Goal: Task Accomplishment & Management: Use online tool/utility

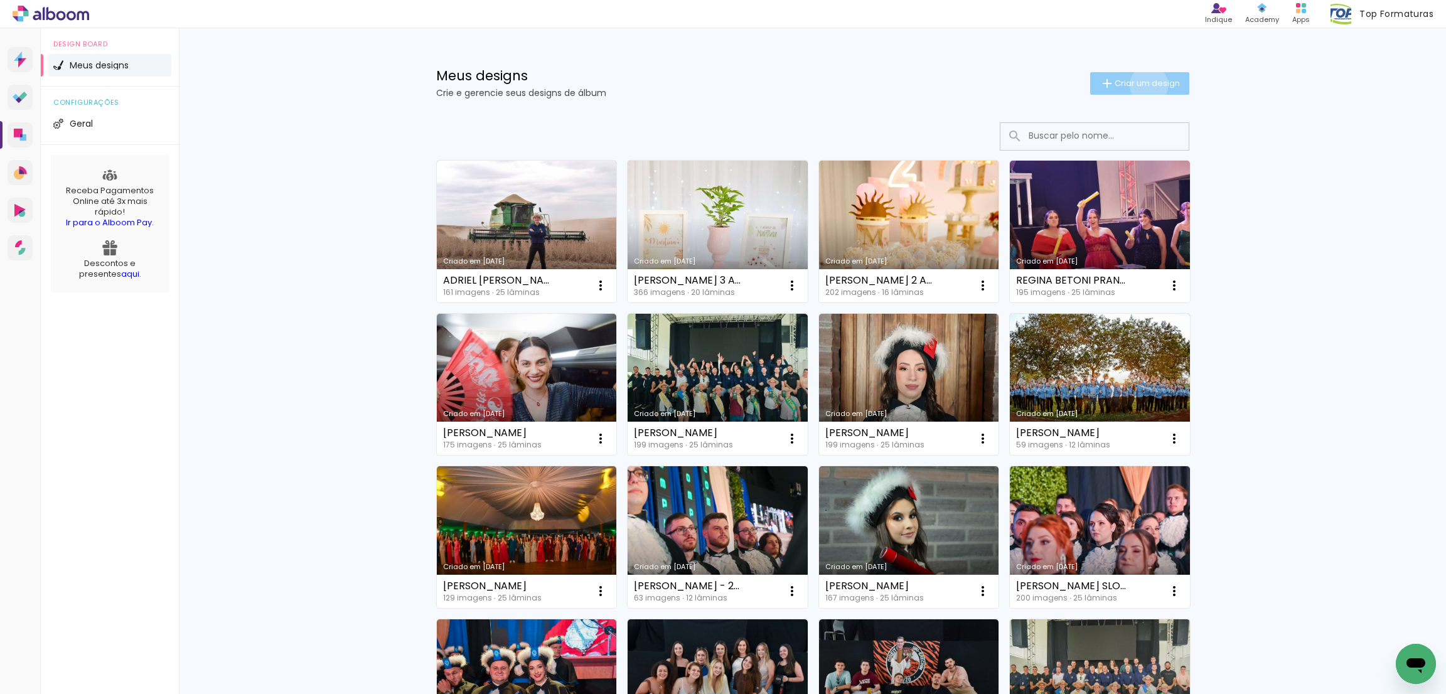
click at [1139, 85] on span "Criar um design" at bounding box center [1146, 83] width 65 height 8
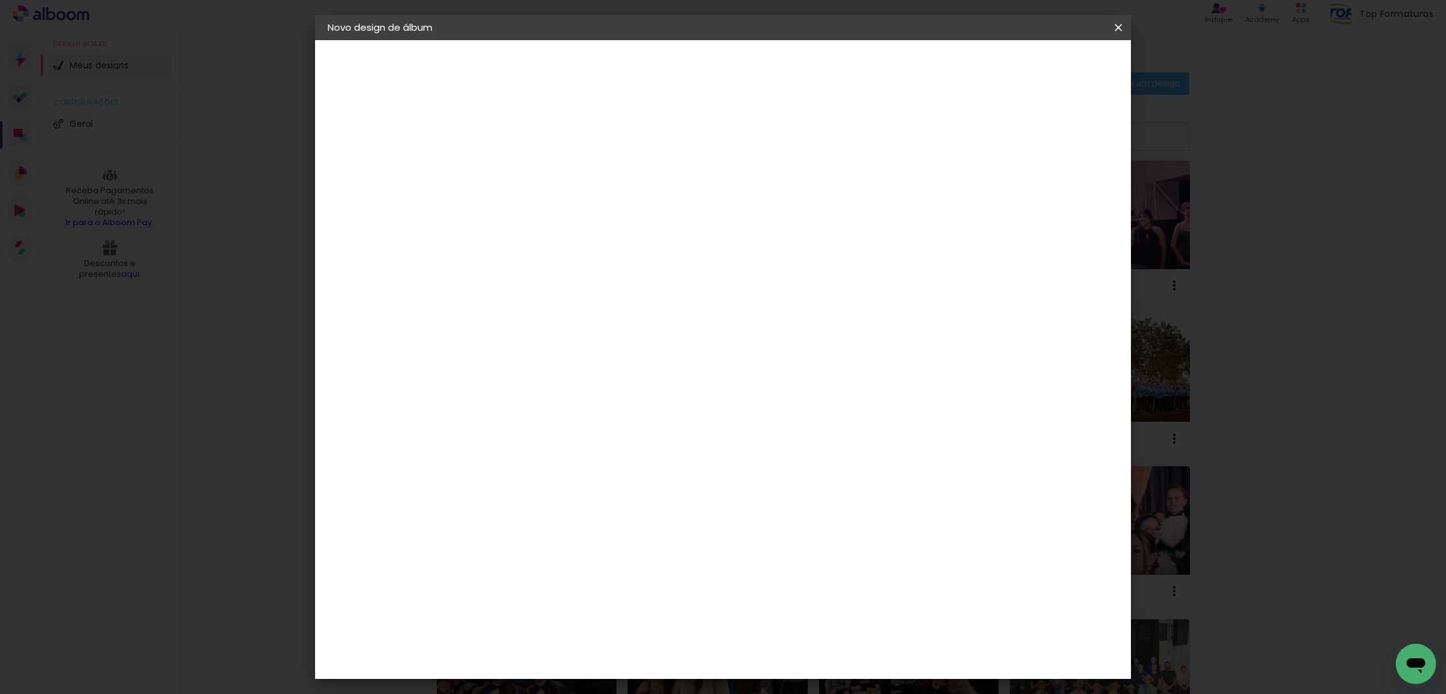
click at [533, 159] on input at bounding box center [533, 168] width 0 height 19
type input "XANDRIELI MARIA SBRUZZI"
type paper-input "XANDRIELI MARIA SBRUZZI"
click at [0, 0] on slot "Avançar" at bounding box center [0, 0] width 0 height 0
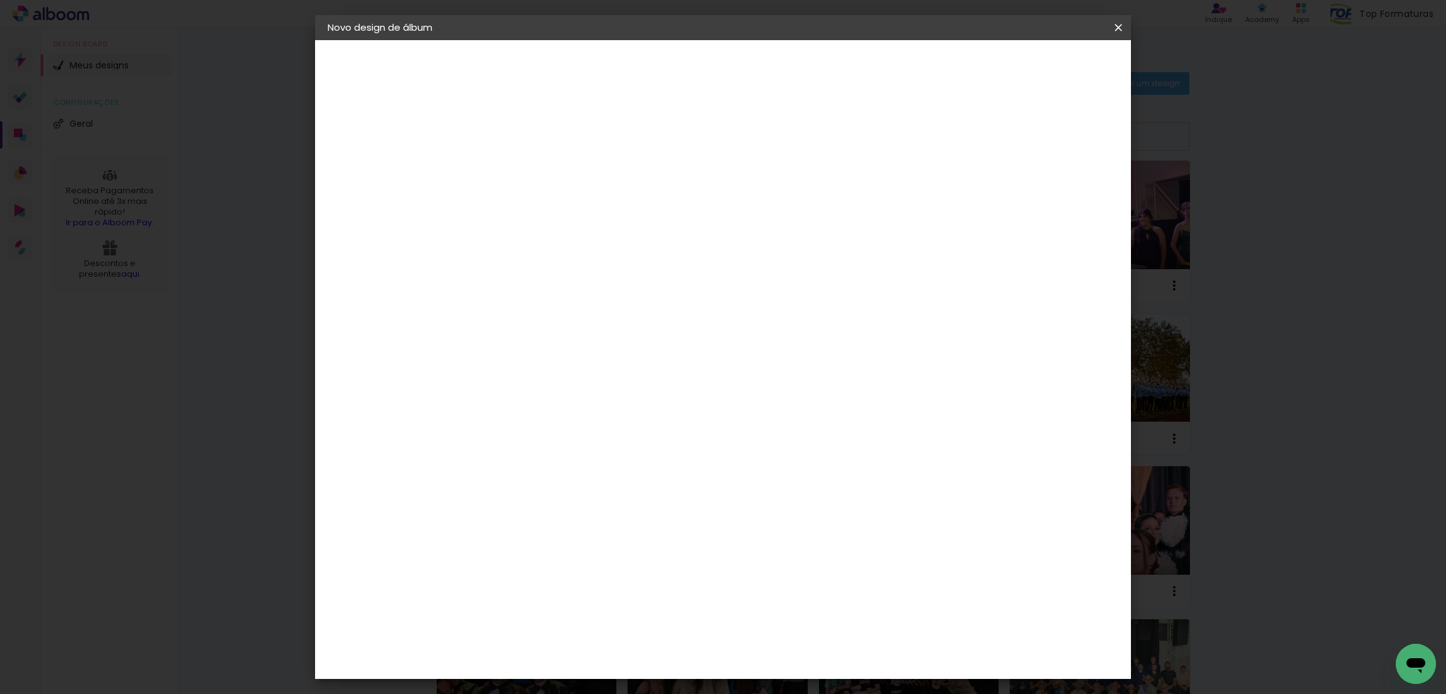
click at [617, 683] on span "30 × 30" at bounding box center [588, 699] width 58 height 33
click at [0, 0] on slot "Avançar" at bounding box center [0, 0] width 0 height 0
click at [1035, 63] on span "Iniciar design" at bounding box center [1006, 66] width 57 height 9
